Goal: Go to known website: Access a specific website the user already knows

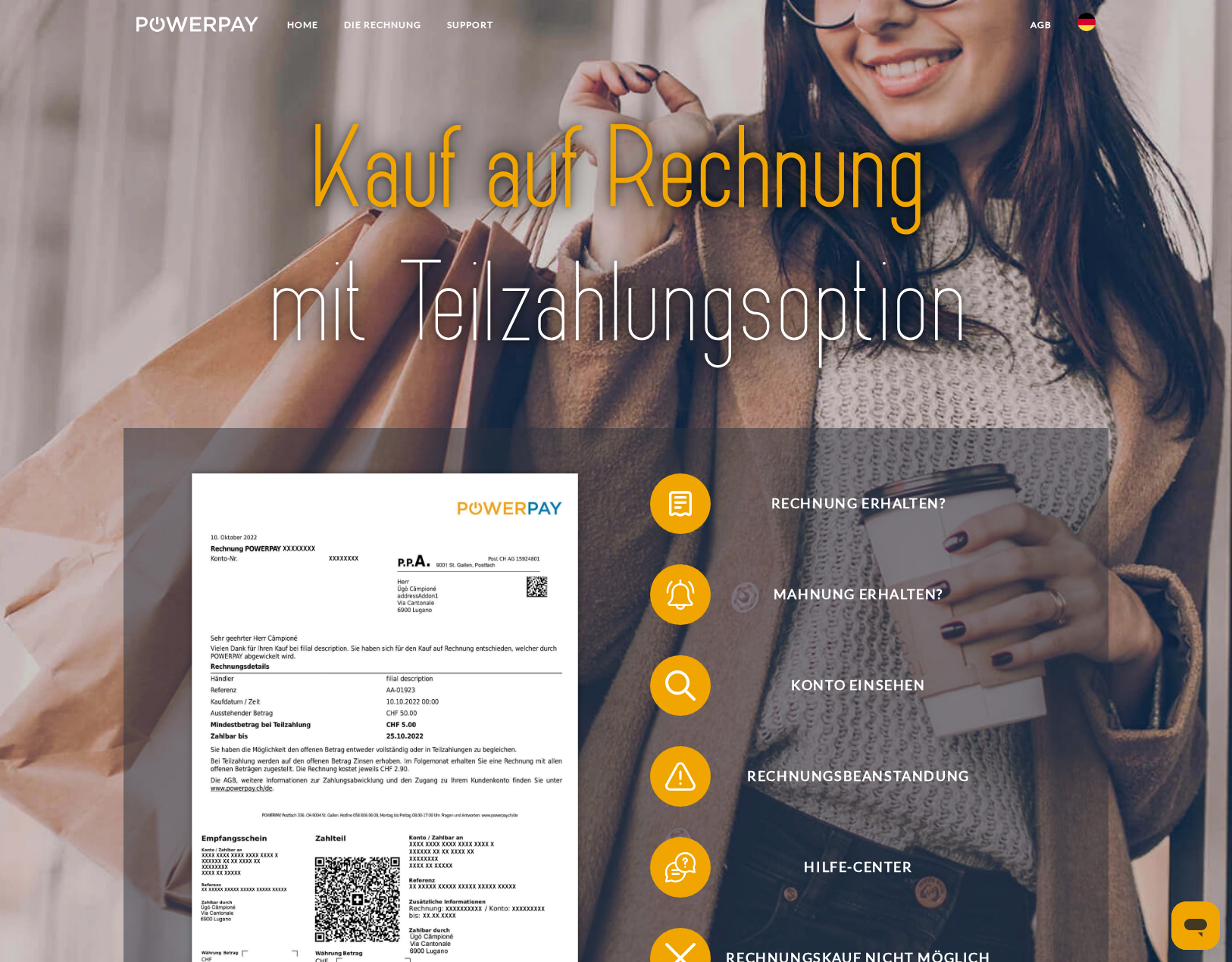
click at [1087, 27] on img at bounding box center [1086, 21] width 18 height 18
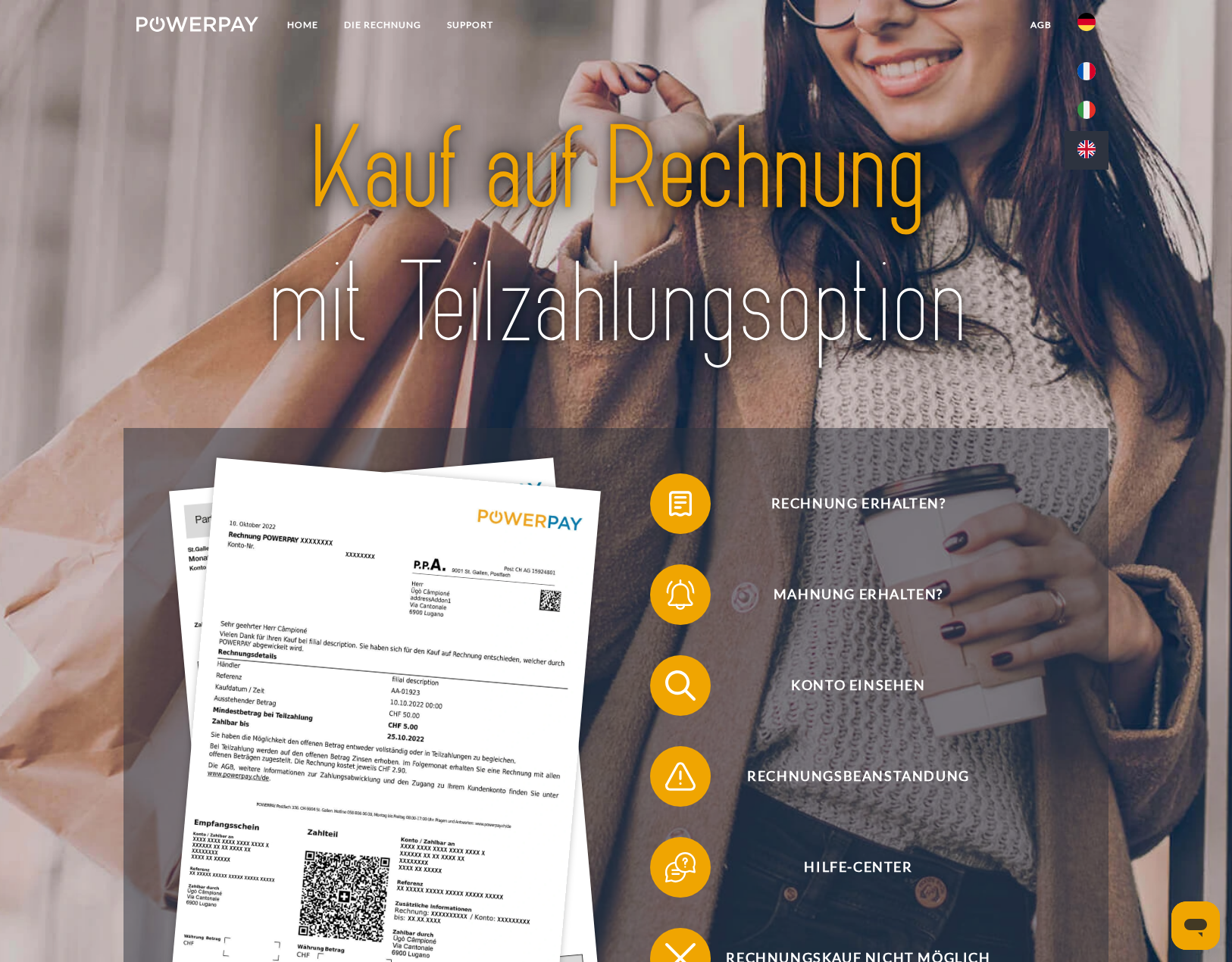
click at [1084, 152] on img at bounding box center [1086, 149] width 18 height 18
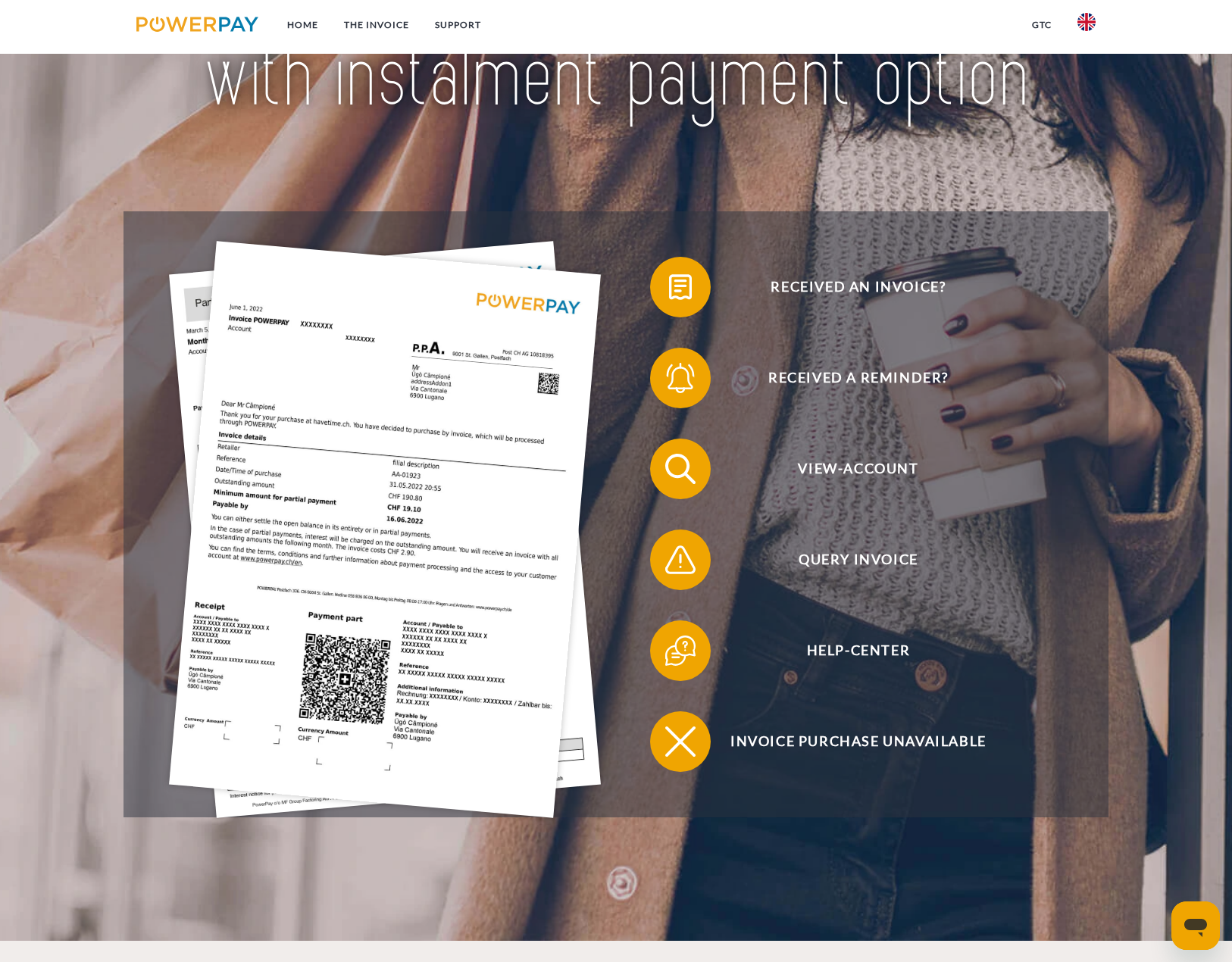
scroll to position [227, 0]
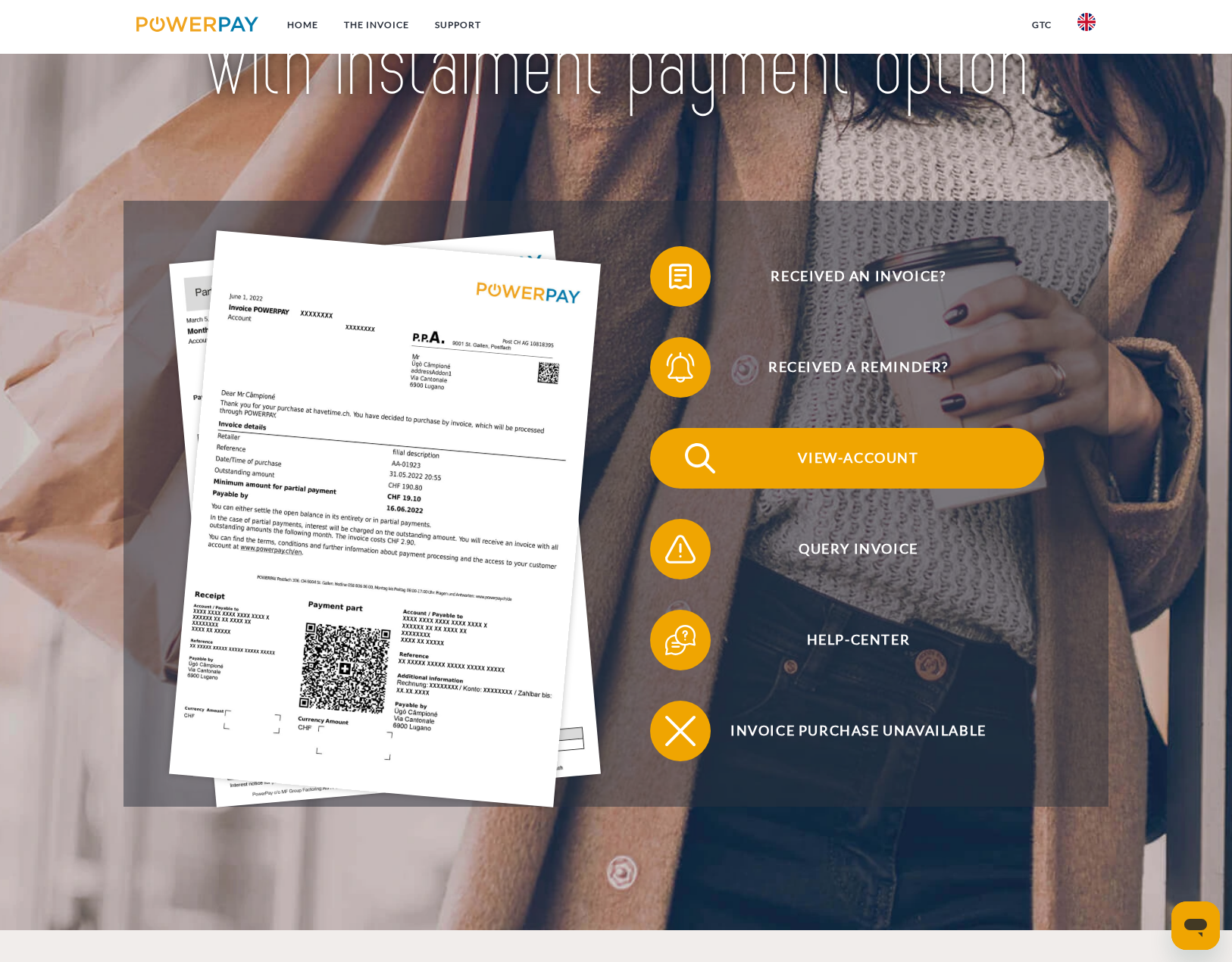
click at [827, 458] on span "View-Account" at bounding box center [857, 457] width 371 height 61
